Goal: Information Seeking & Learning: Learn about a topic

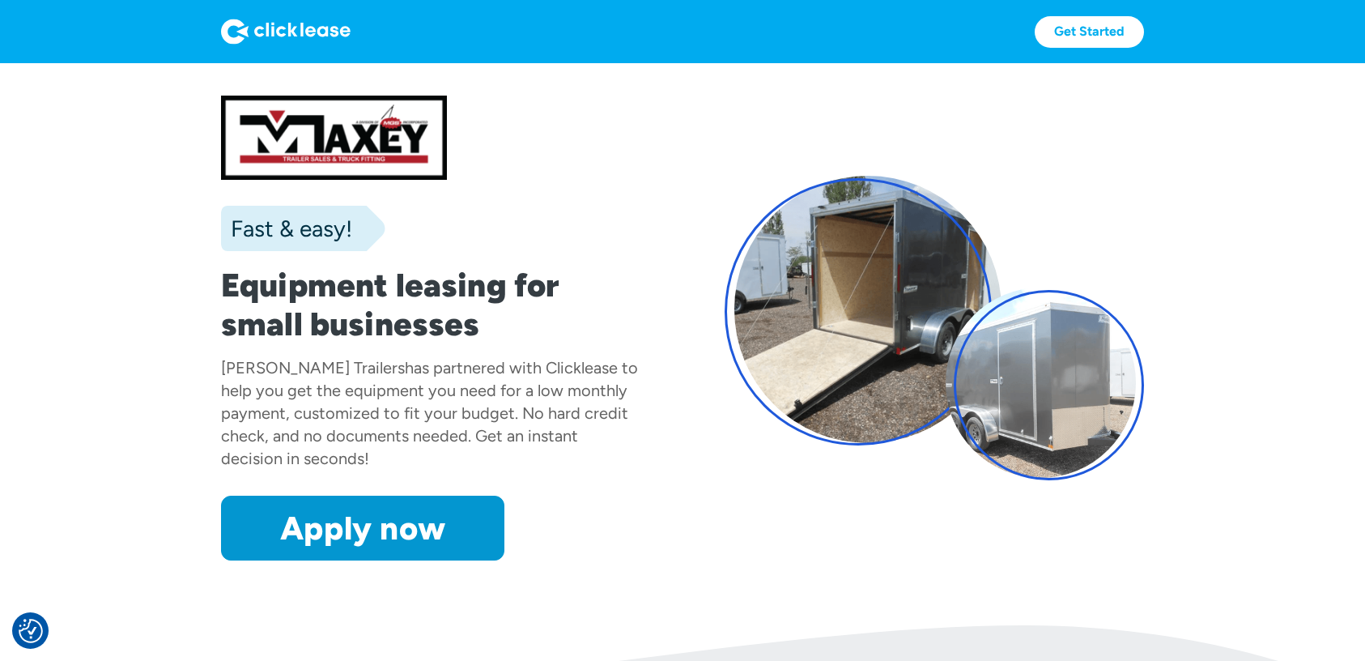
click at [271, 211] on div "Fast & easy!" at bounding box center [303, 228] width 164 height 45
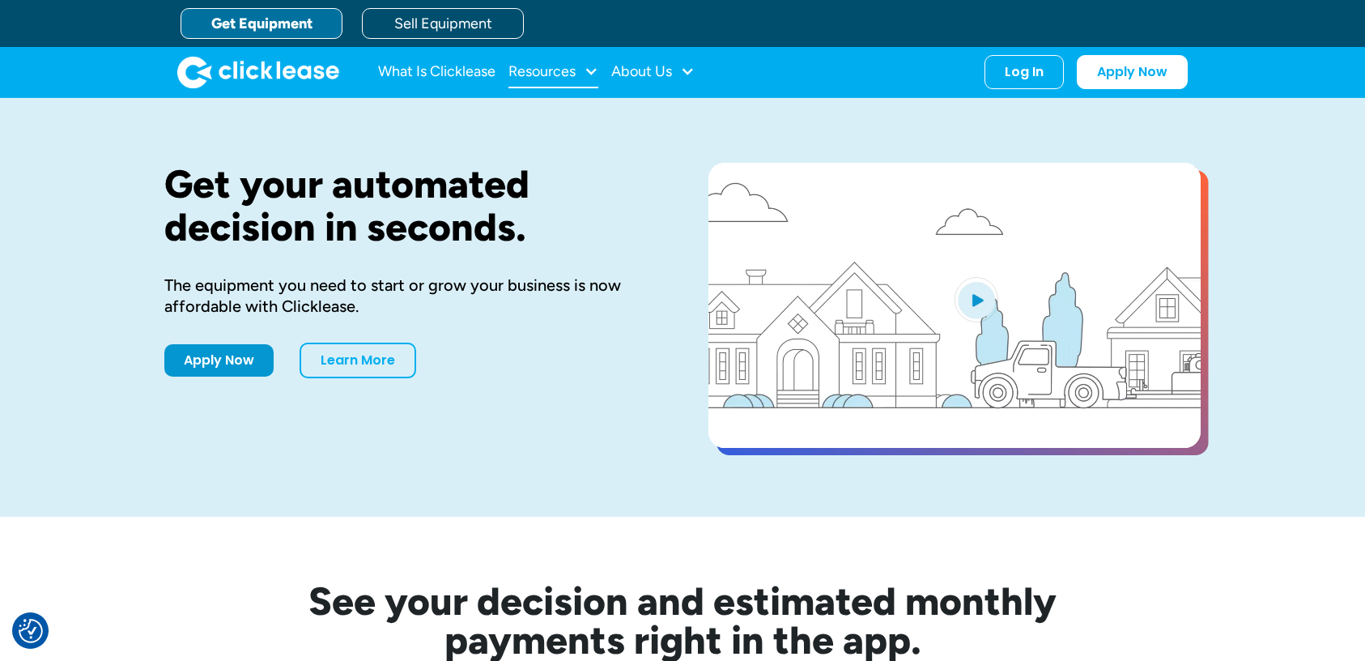
click at [564, 71] on div "Resources" at bounding box center [542, 71] width 67 height 0
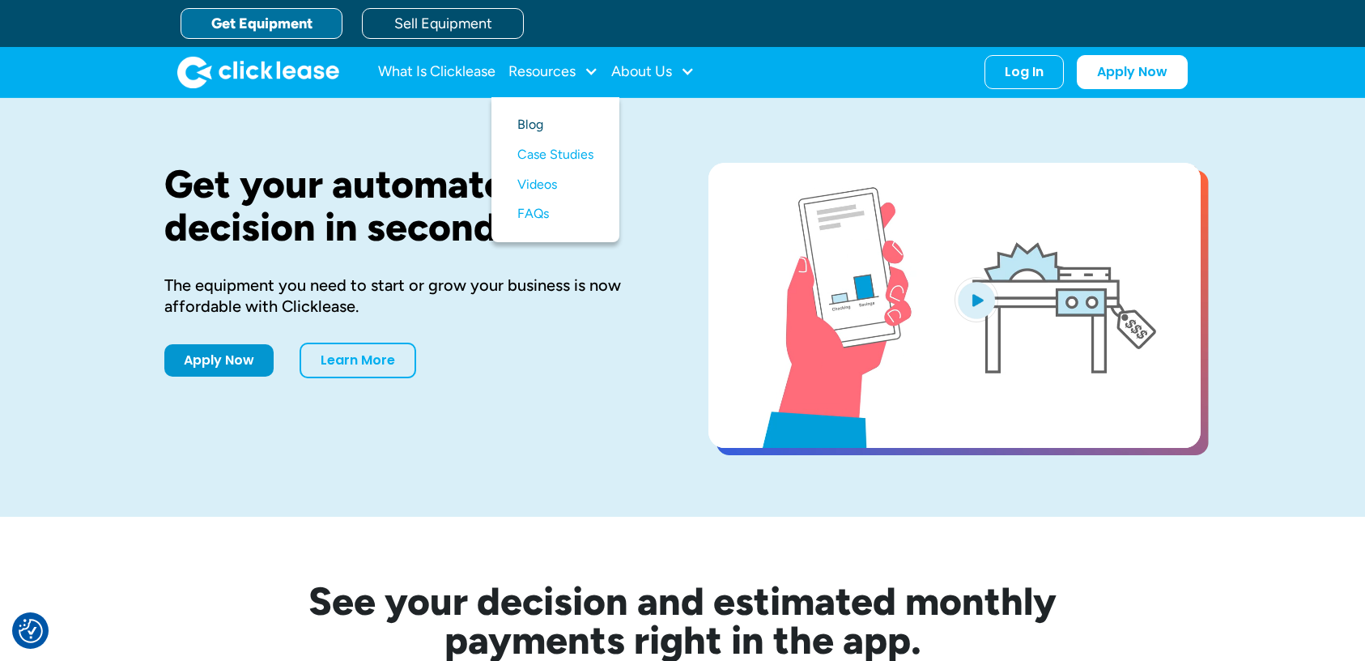
click at [534, 127] on link "Blog" at bounding box center [555, 125] width 76 height 30
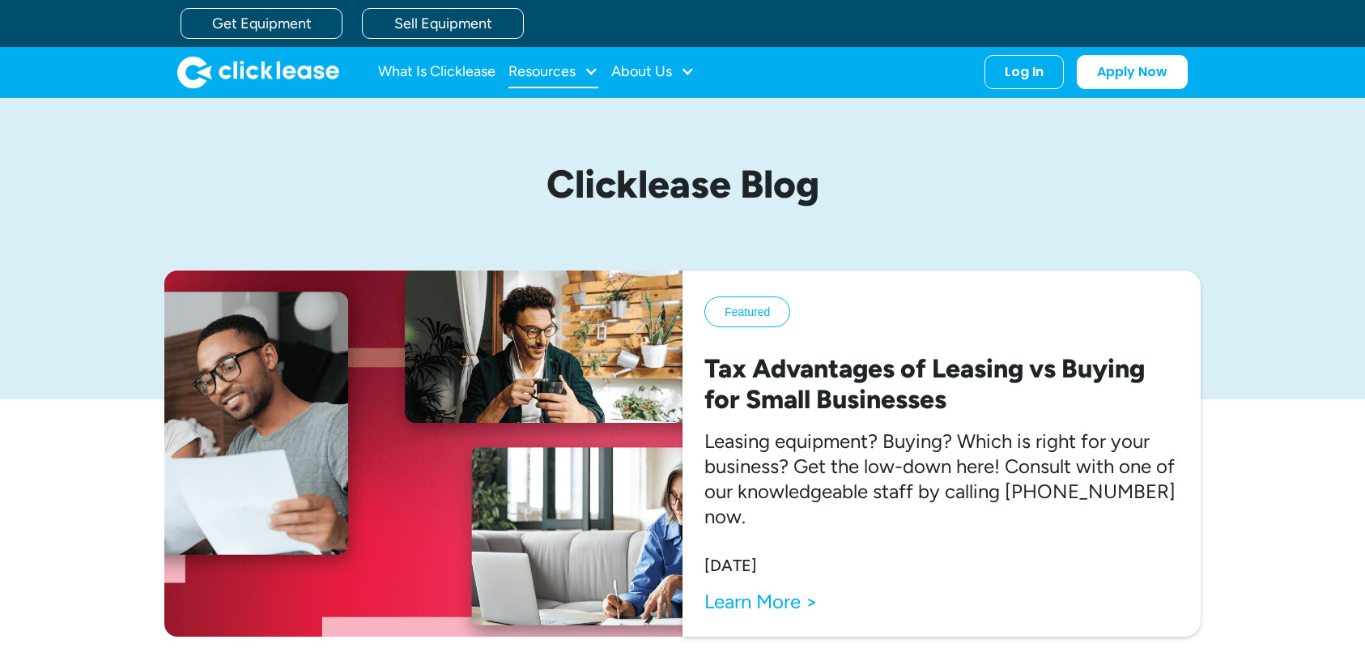
click at [555, 71] on div "Resources" at bounding box center [542, 71] width 67 height 0
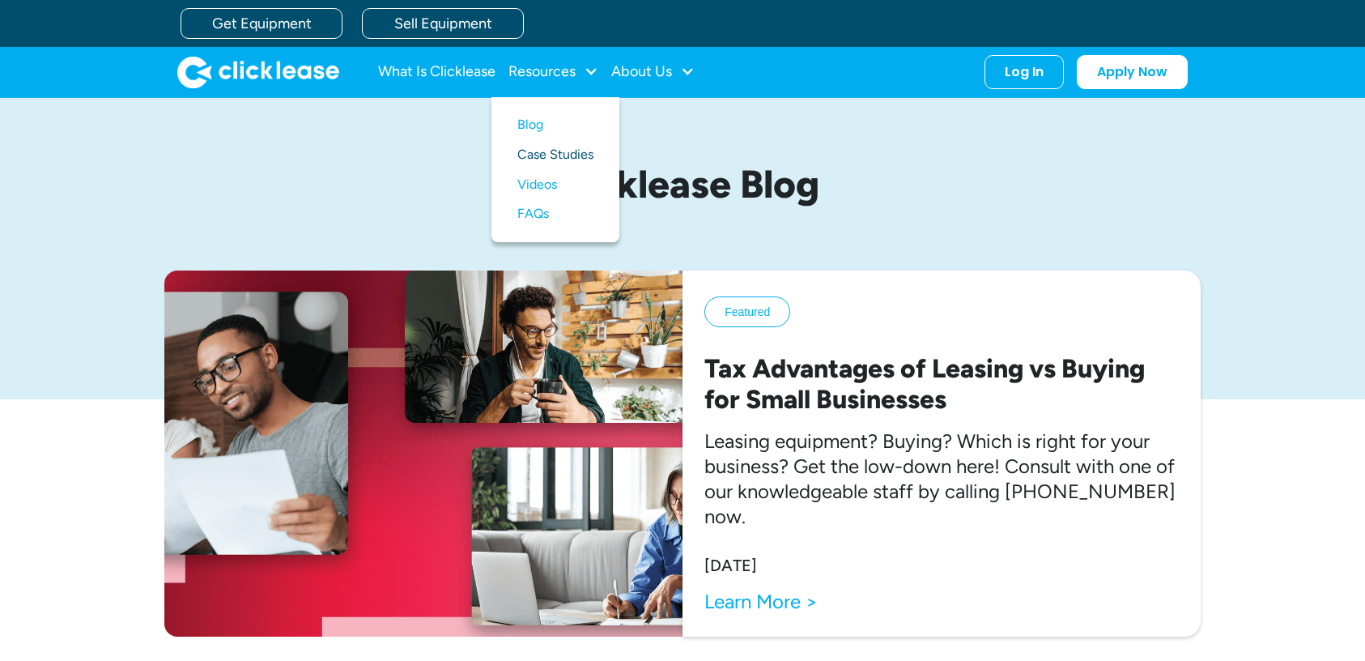
click at [566, 149] on link "Case Studies" at bounding box center [555, 155] width 76 height 30
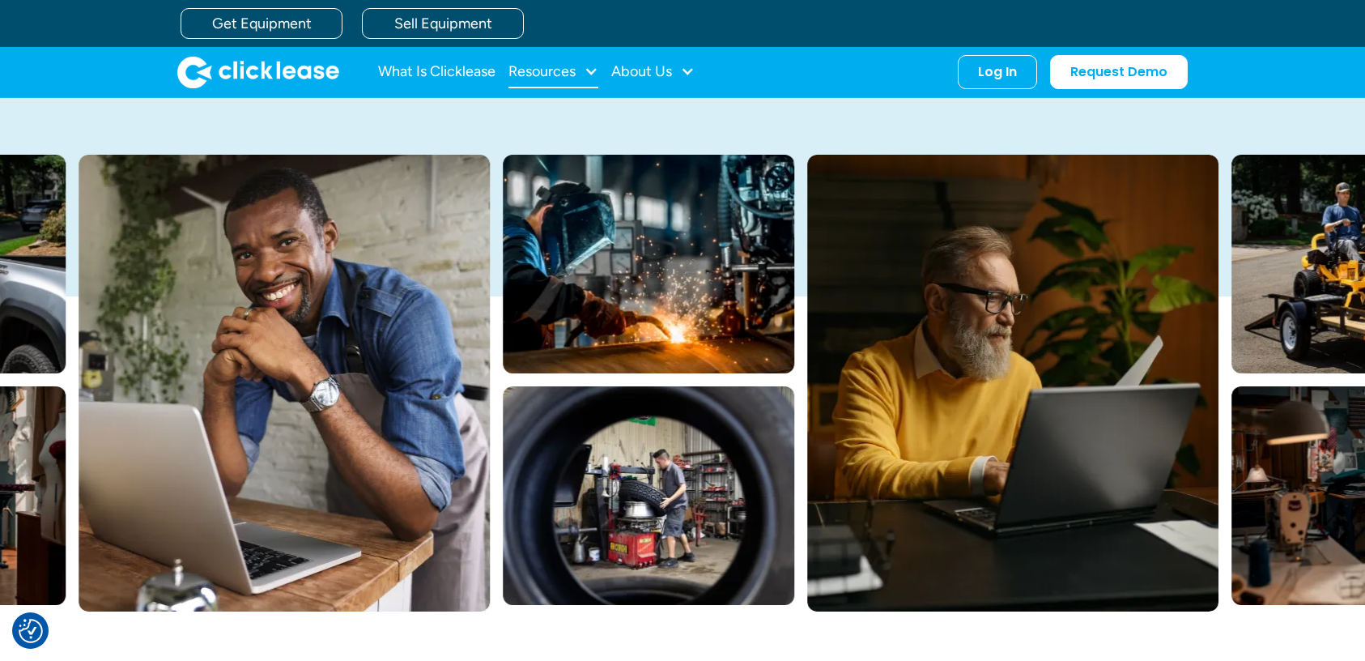
click at [534, 71] on div "Resources" at bounding box center [542, 71] width 67 height 0
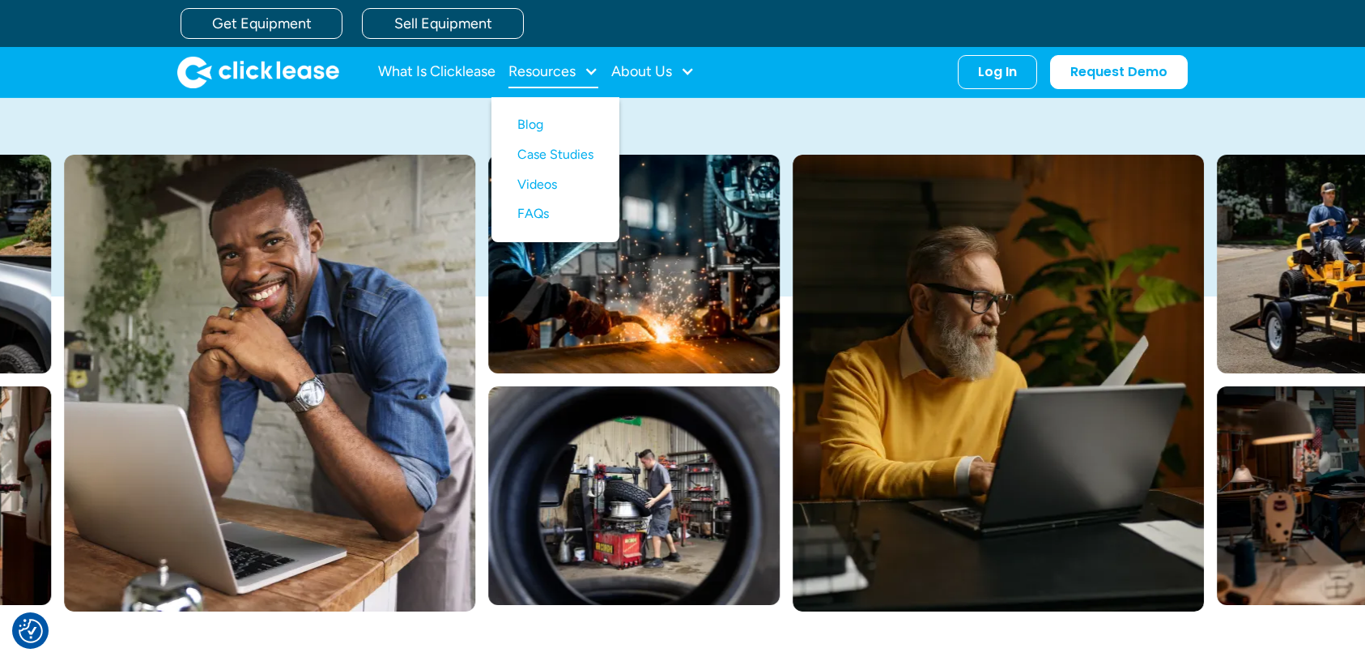
scroll to position [114, 0]
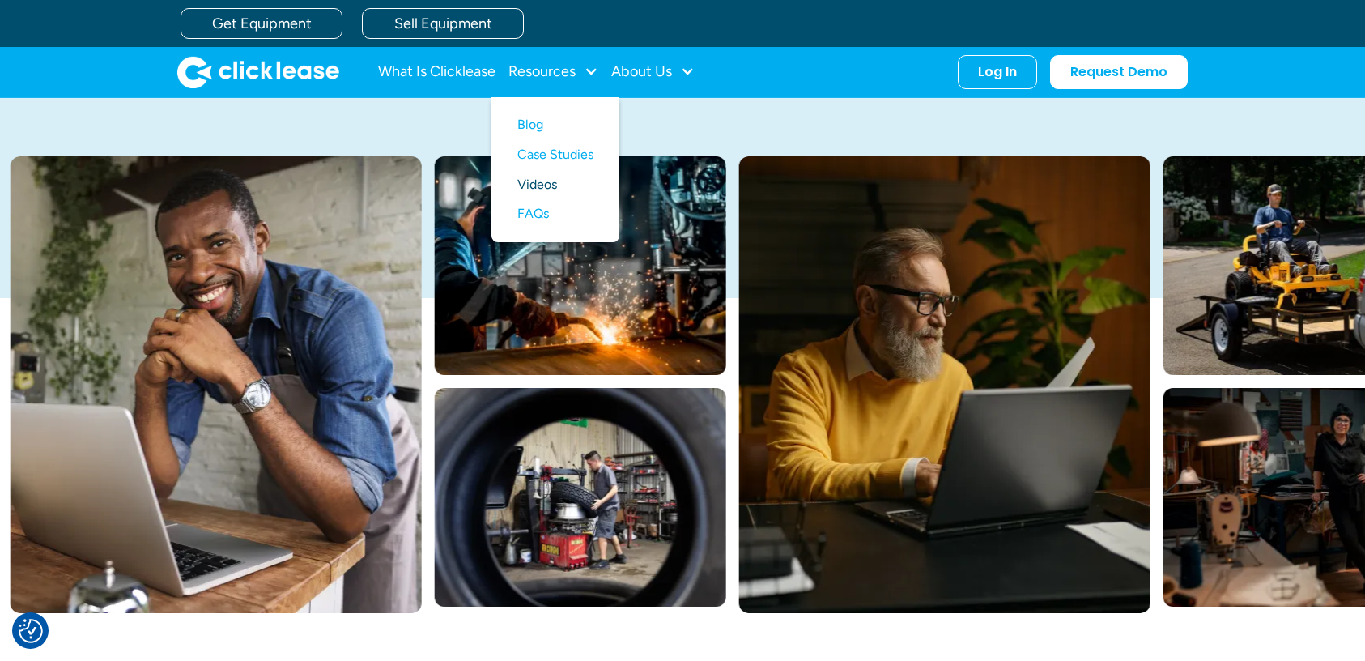
click at [564, 178] on link "Videos" at bounding box center [555, 185] width 76 height 30
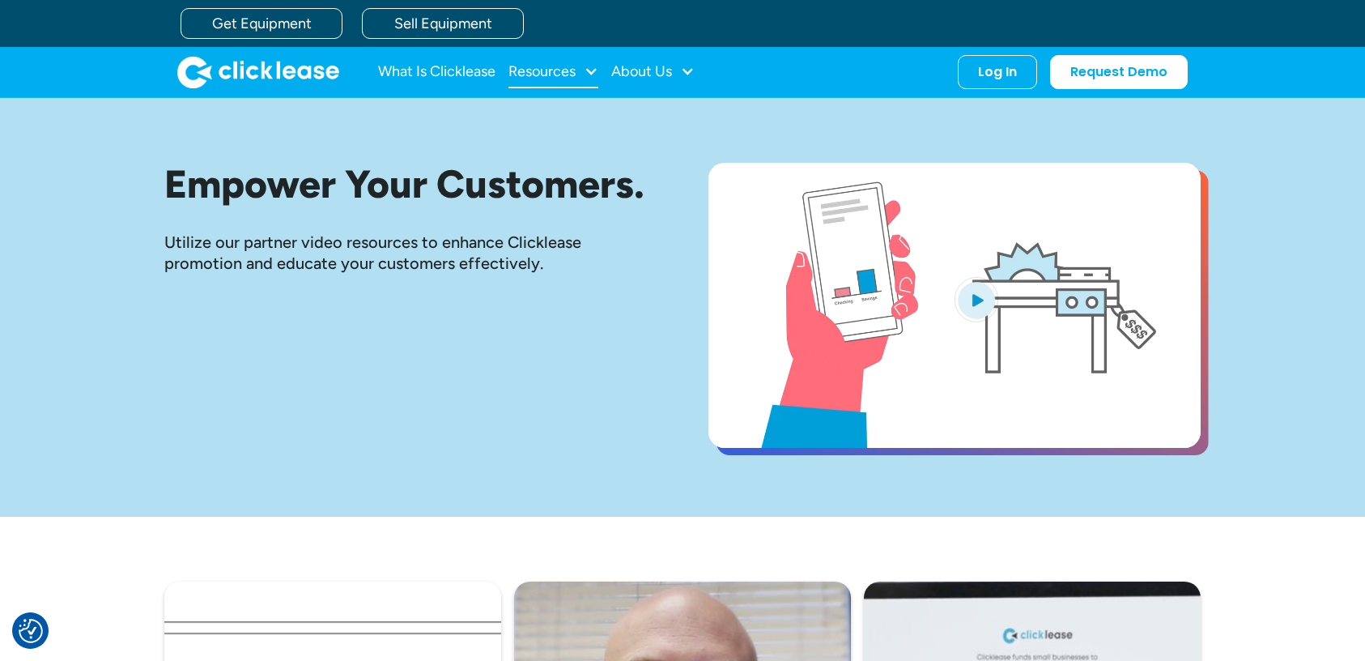
scroll to position [1, 0]
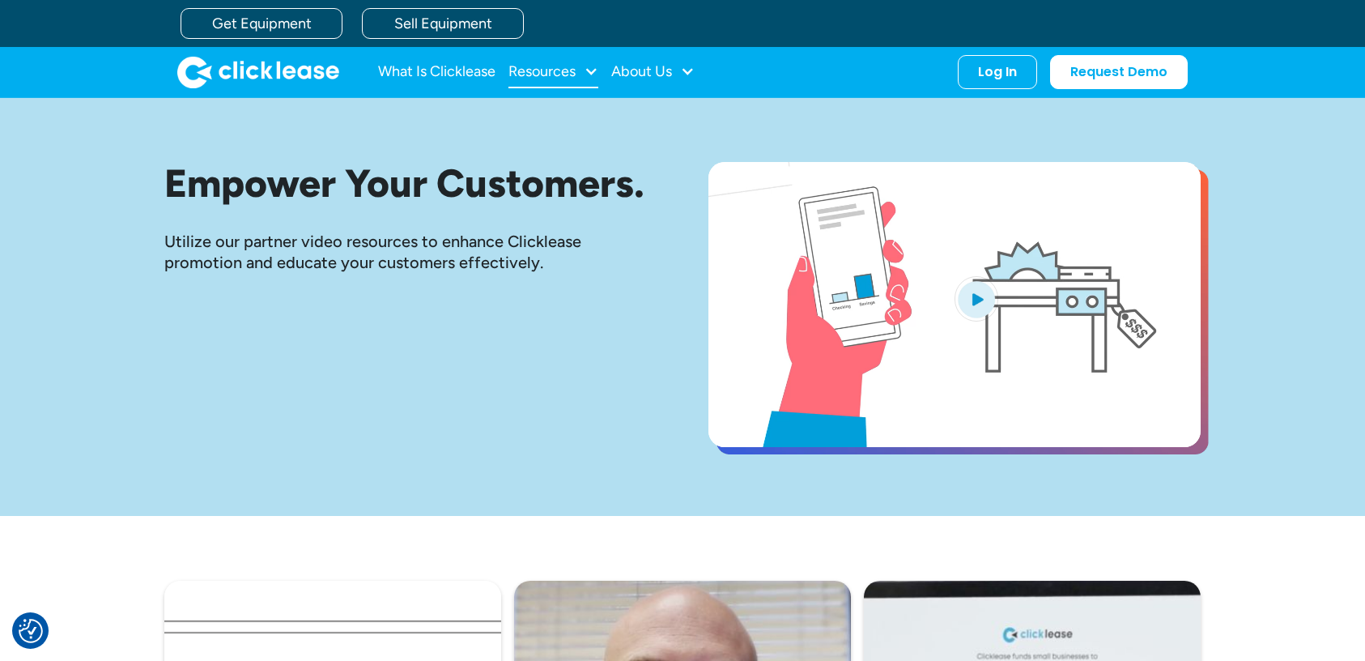
click at [586, 72] on div at bounding box center [591, 71] width 15 height 15
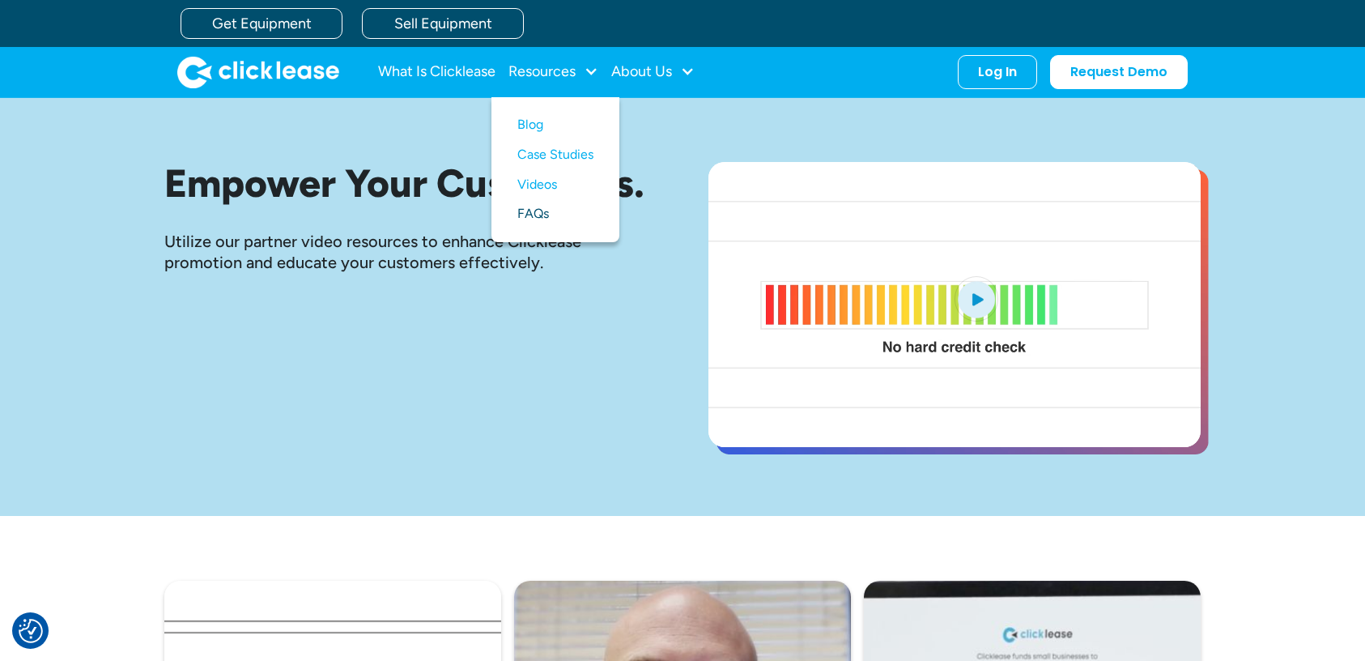
click at [543, 209] on link "FAQs" at bounding box center [555, 214] width 76 height 30
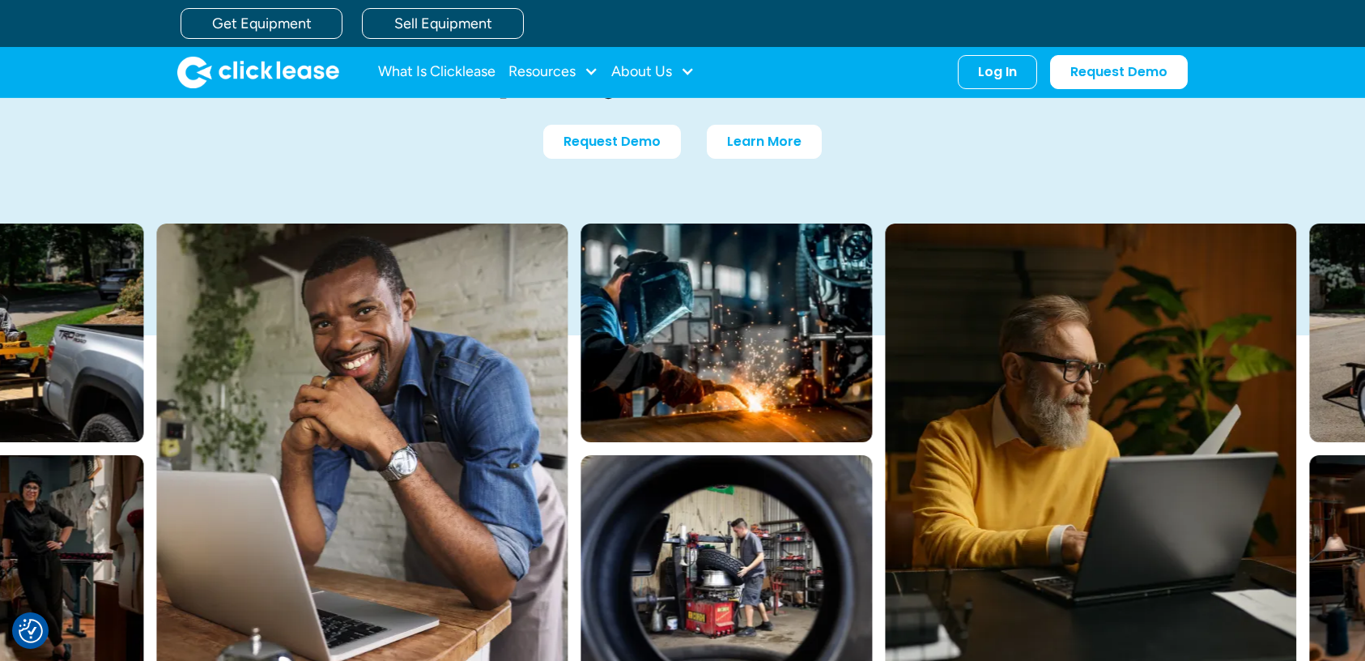
scroll to position [31, 0]
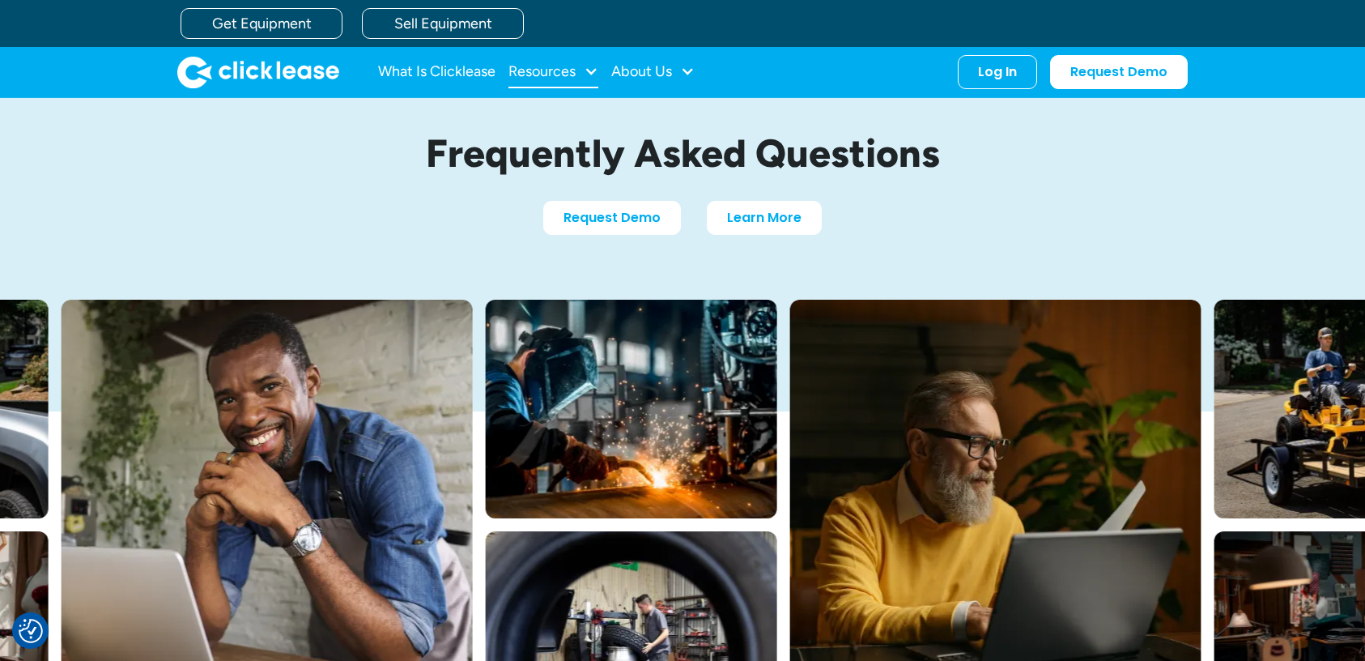
click at [554, 71] on div "Resources" at bounding box center [542, 71] width 67 height 0
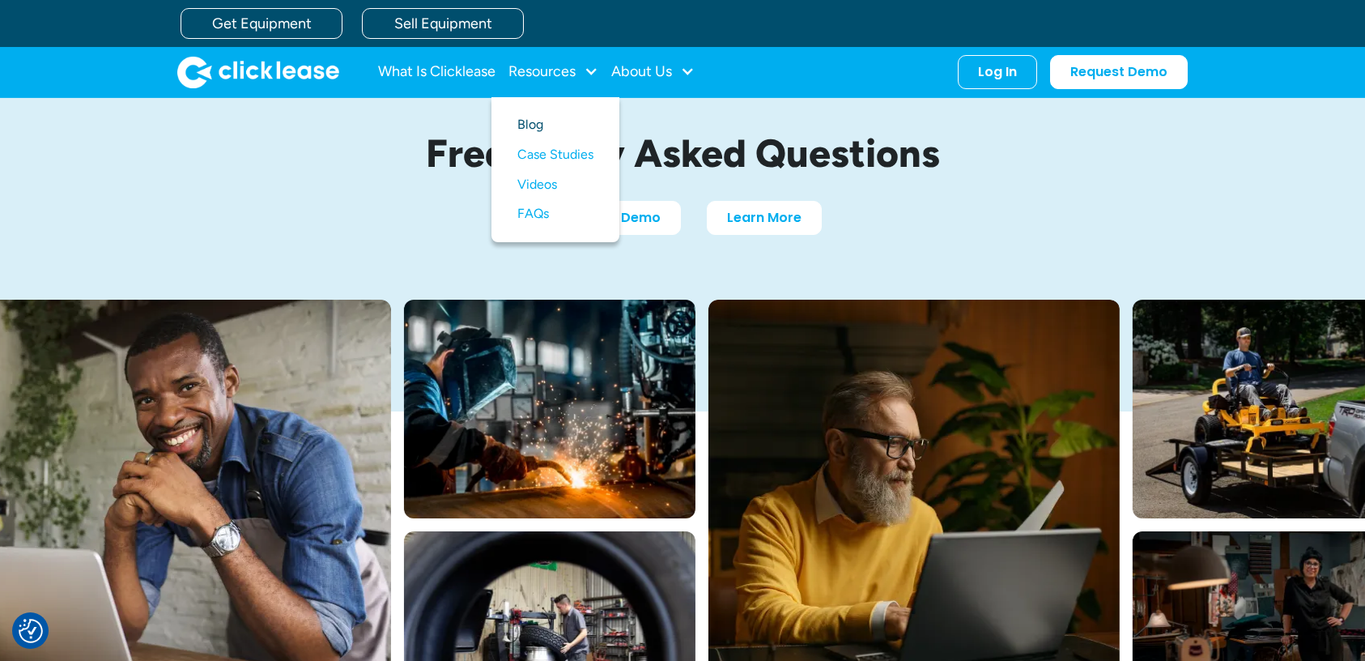
click at [548, 125] on link "Blog" at bounding box center [555, 125] width 76 height 30
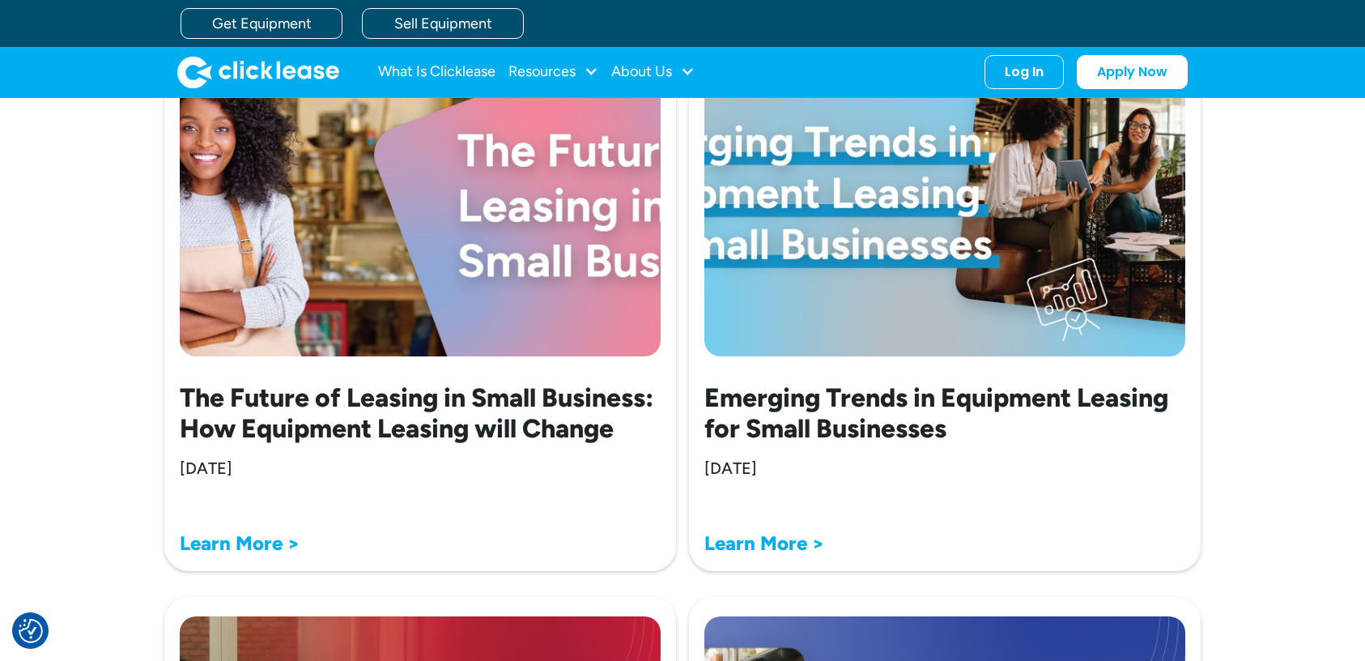
scroll to position [4205, 0]
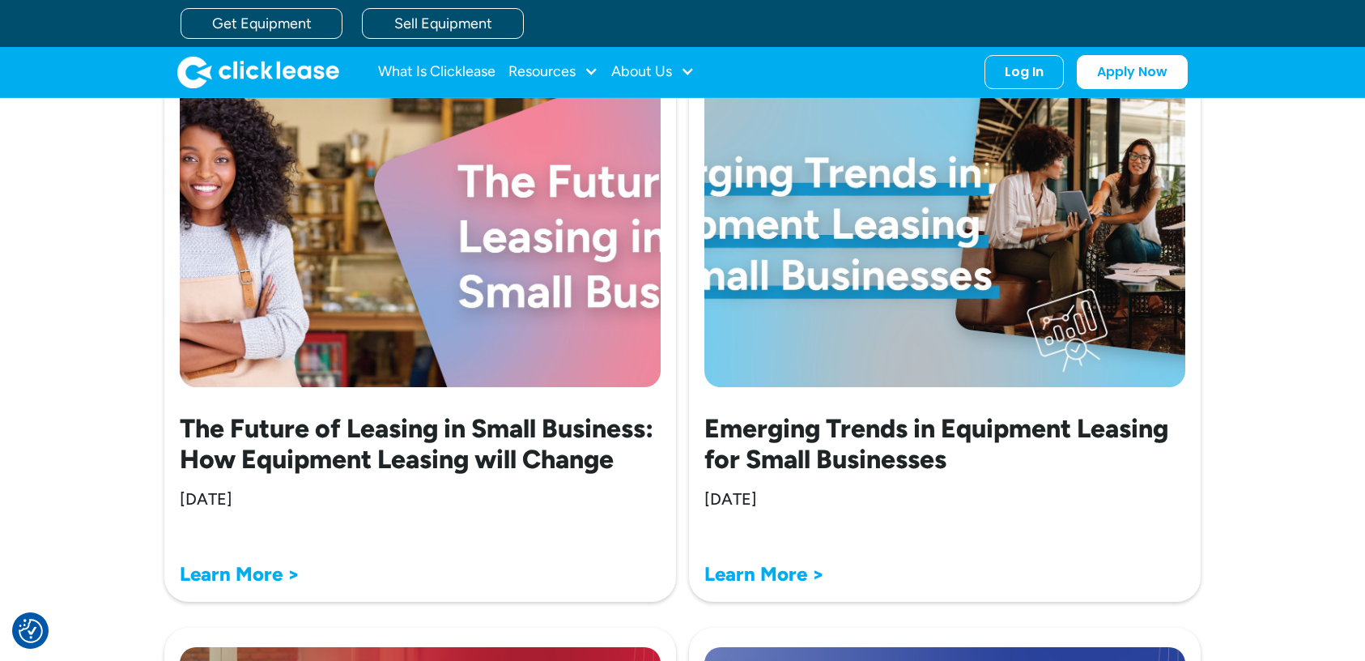
click at [581, 253] on img at bounding box center [420, 225] width 481 height 324
drag, startPoint x: 496, startPoint y: 264, endPoint x: 403, endPoint y: 338, distance: 118.6
click at [496, 264] on img at bounding box center [420, 225] width 481 height 324
click at [255, 573] on strong "Learn More >" at bounding box center [240, 573] width 120 height 23
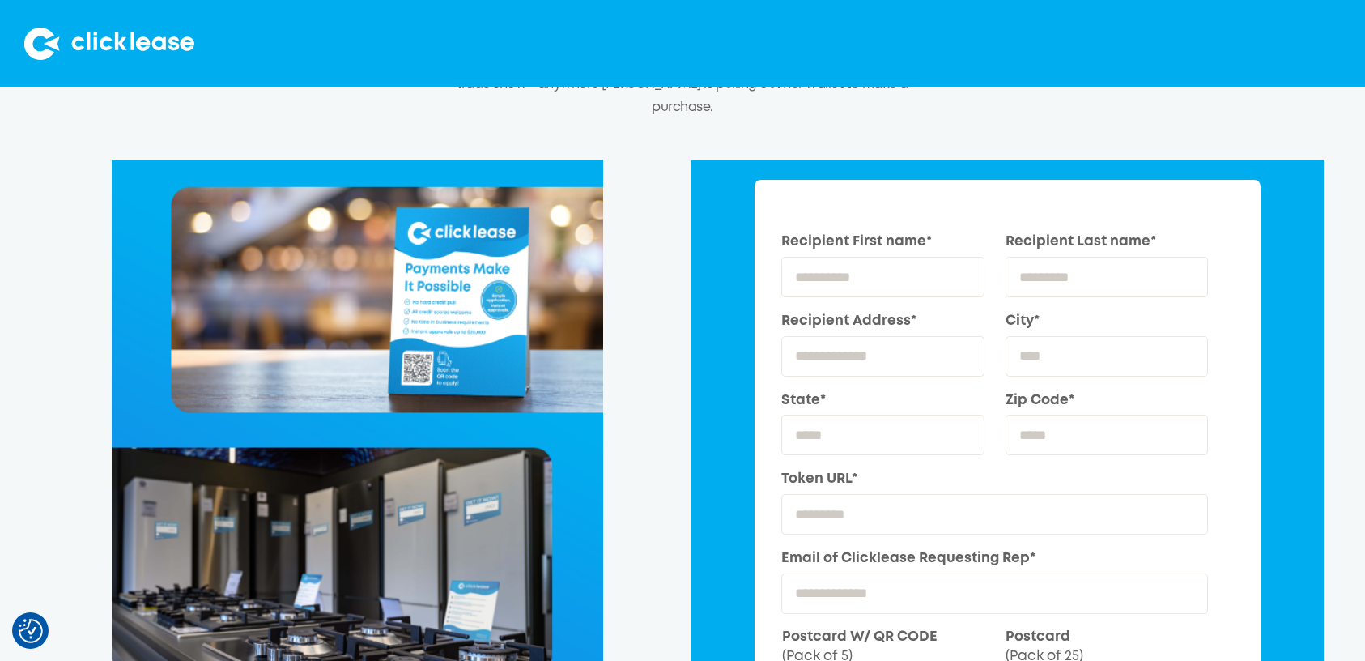
scroll to position [159, 0]
